Goal: Navigation & Orientation: Find specific page/section

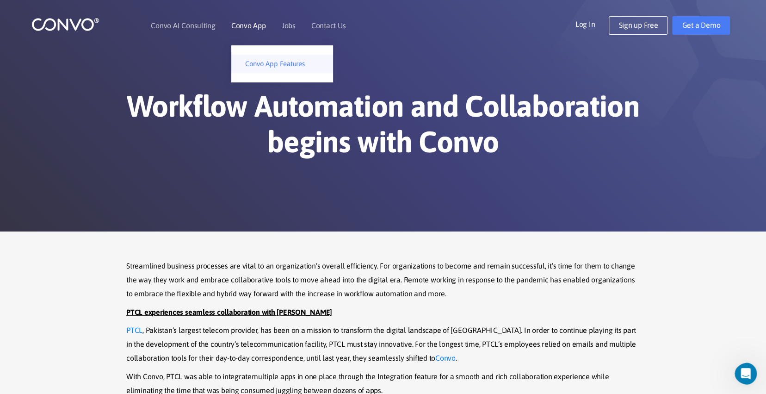
click at [262, 63] on link "Convo App Features" at bounding box center [282, 64] width 102 height 19
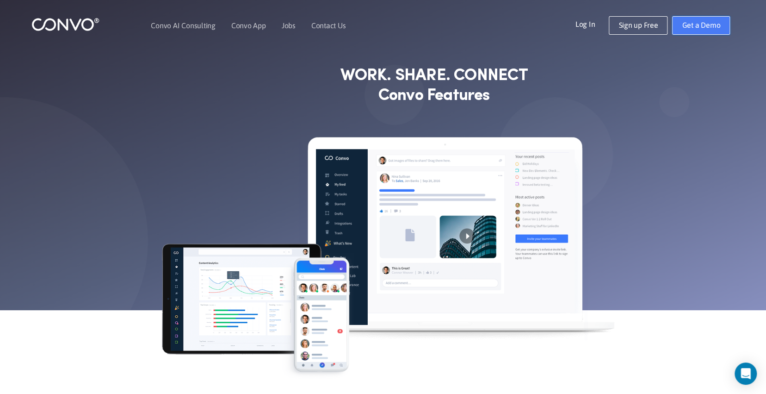
click at [704, 25] on link "Get a Demo" at bounding box center [701, 25] width 58 height 19
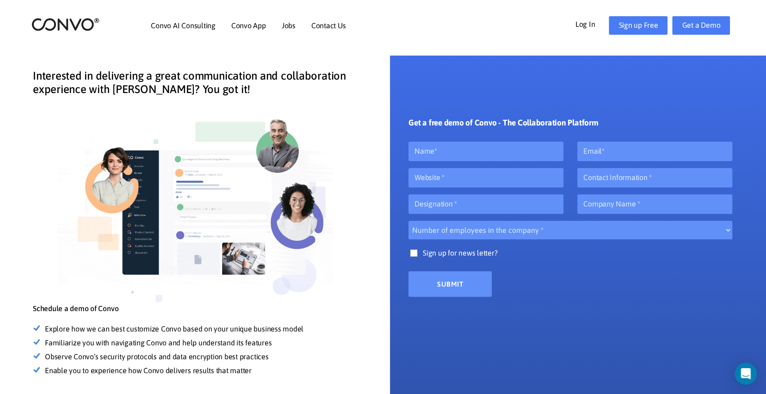
scroll to position [93, 0]
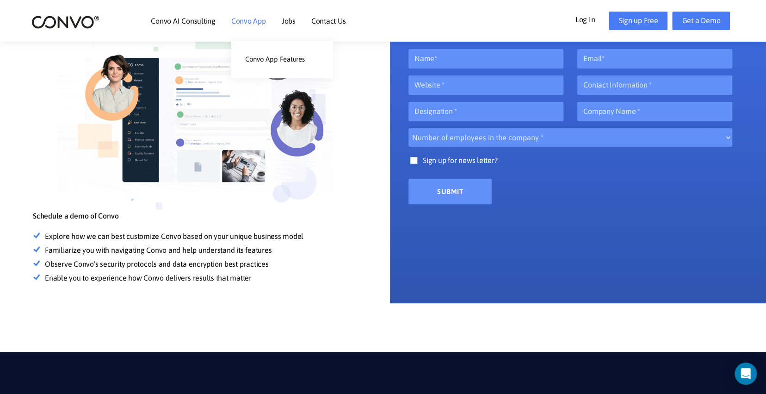
click at [246, 25] on link "Convo App" at bounding box center [248, 20] width 35 height 7
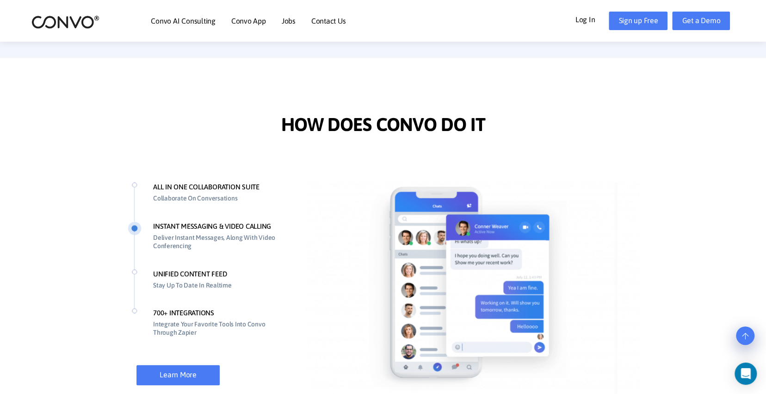
scroll to position [694, 0]
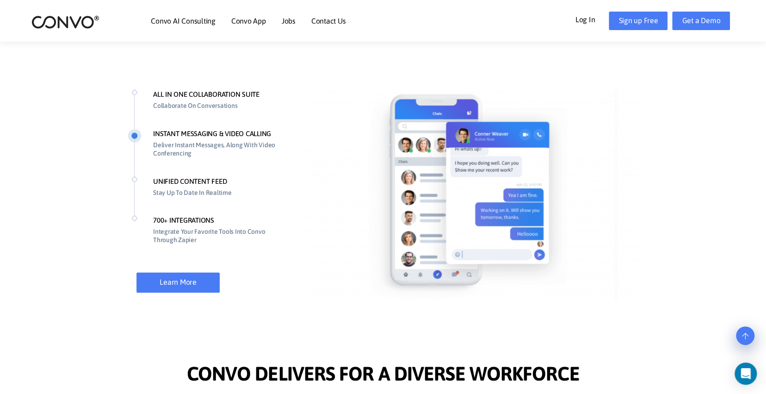
click at [183, 181] on li "UNIFIED CONTENT FEED Stay Up To Date In Realtime" at bounding box center [207, 195] width 159 height 39
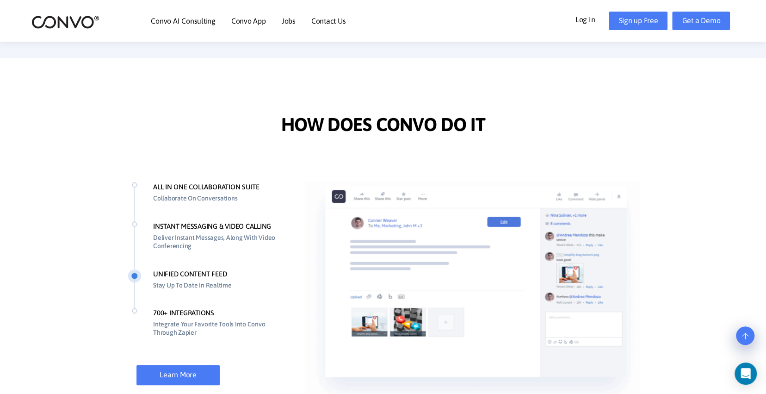
scroll to position [648, 0]
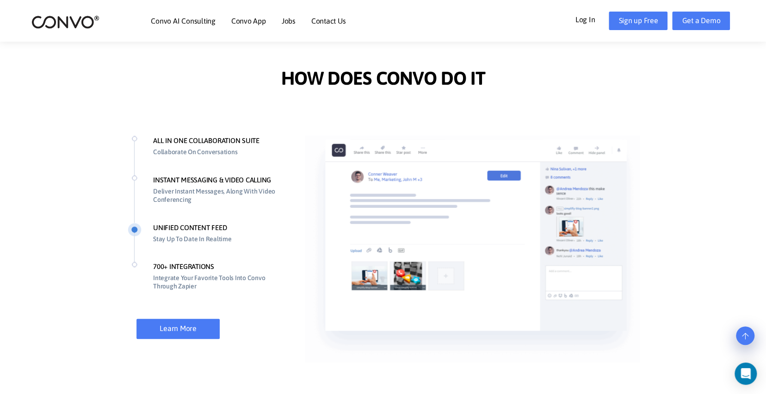
click at [203, 141] on li "ALL IN ONE COLLABORATION SUITE Collaborate On Conversations" at bounding box center [207, 155] width 159 height 39
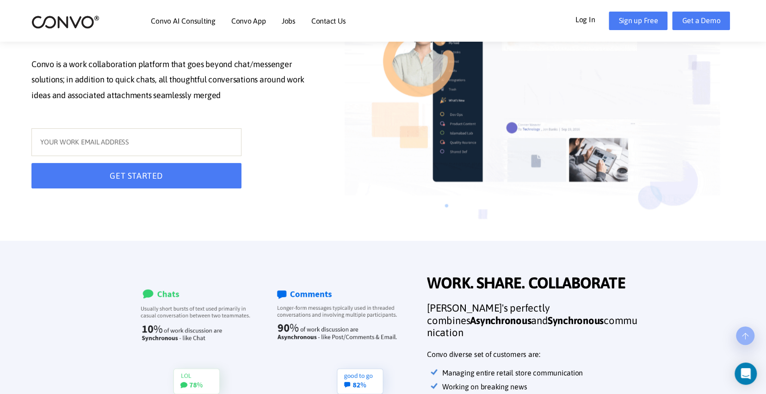
scroll to position [0, 0]
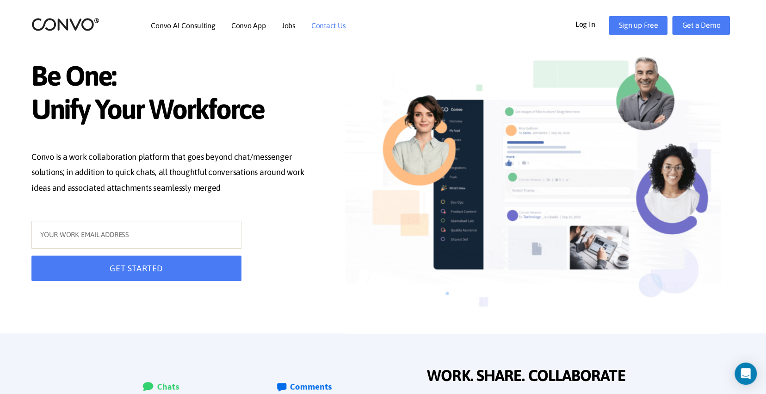
click at [329, 25] on link "Contact Us" at bounding box center [328, 25] width 35 height 7
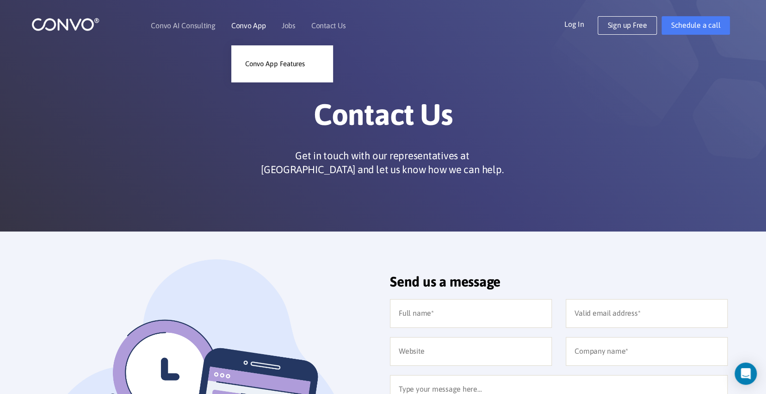
click at [238, 27] on link "Convo App" at bounding box center [248, 25] width 35 height 7
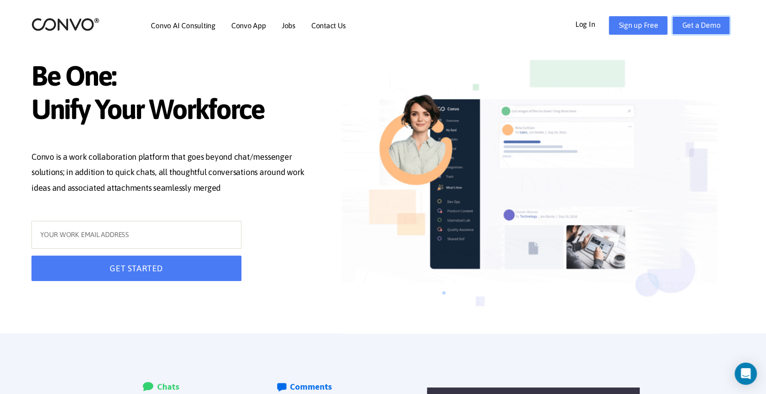
click at [703, 22] on link "Get a Demo" at bounding box center [701, 25] width 58 height 19
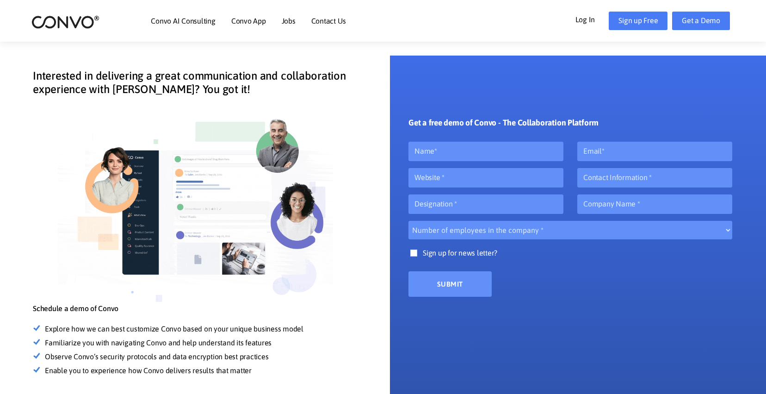
scroll to position [93, 0]
